Goal: Transaction & Acquisition: Purchase product/service

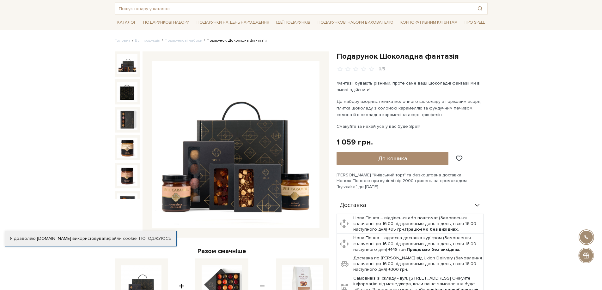
scroll to position [32, 0]
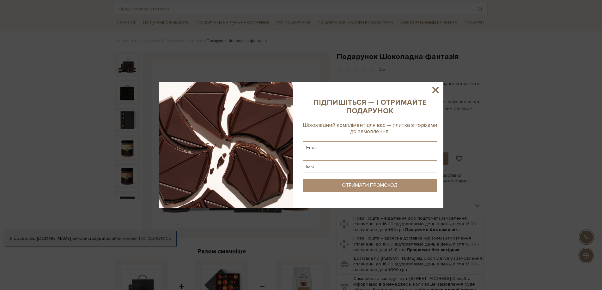
click at [435, 90] on icon at bounding box center [435, 90] width 11 height 11
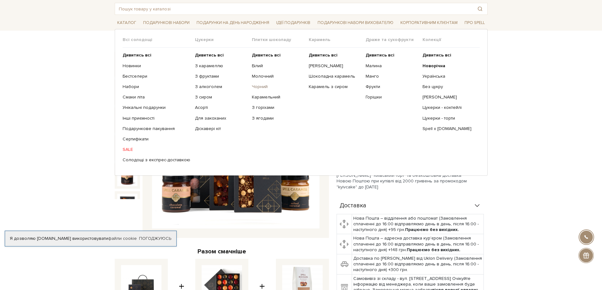
click at [261, 88] on link "Чорний" at bounding box center [278, 87] width 52 height 6
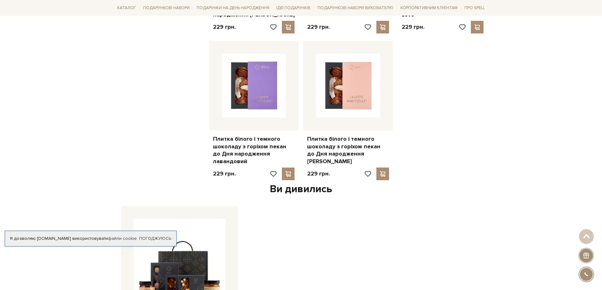
scroll to position [632, 0]
